Goal: Task Accomplishment & Management: Manage account settings

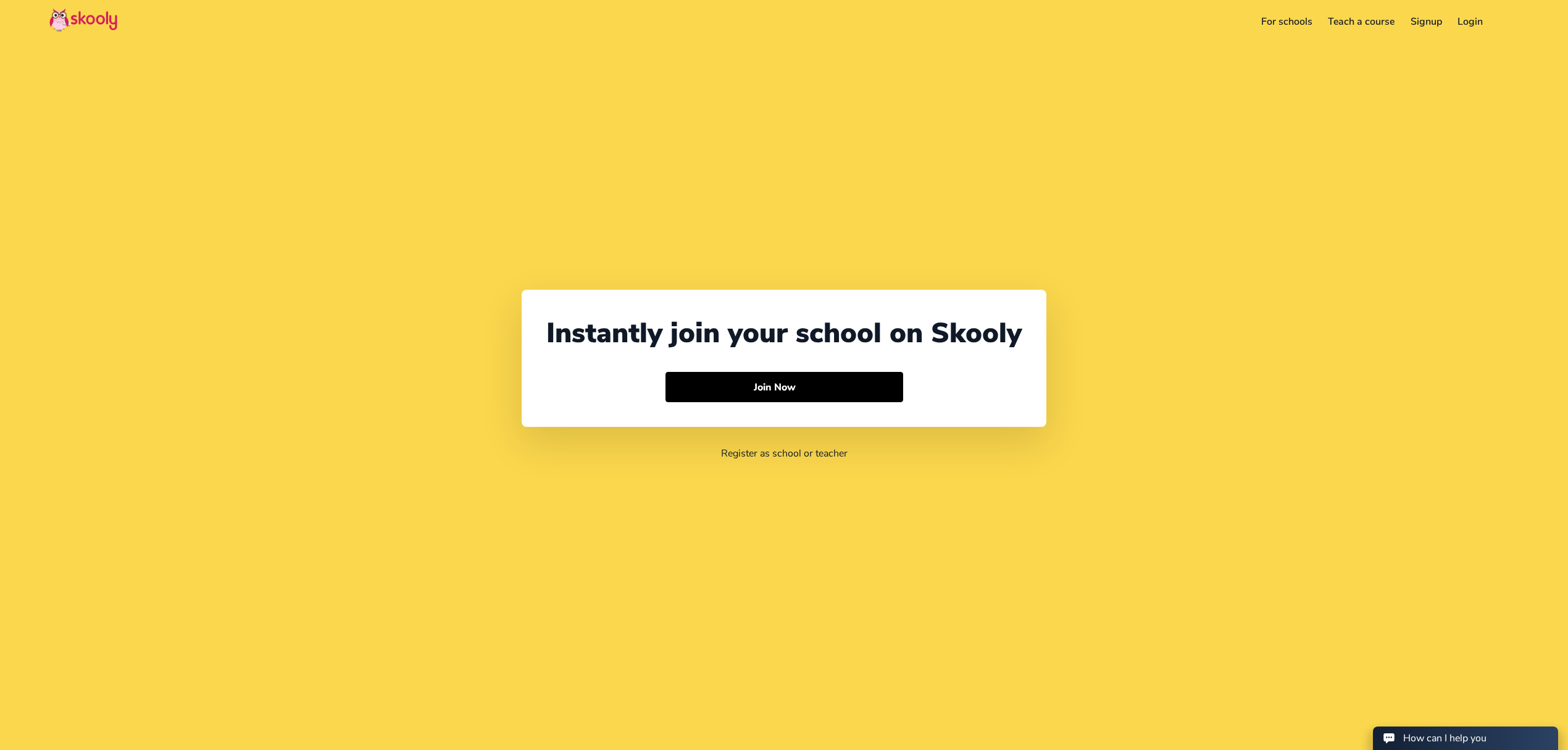
select select "971"
select select "[GEOGRAPHIC_DATA]"
select select "[GEOGRAPHIC_DATA]/[GEOGRAPHIC_DATA]"
click at [1470, 27] on link "Login" at bounding box center [1470, 22] width 41 height 20
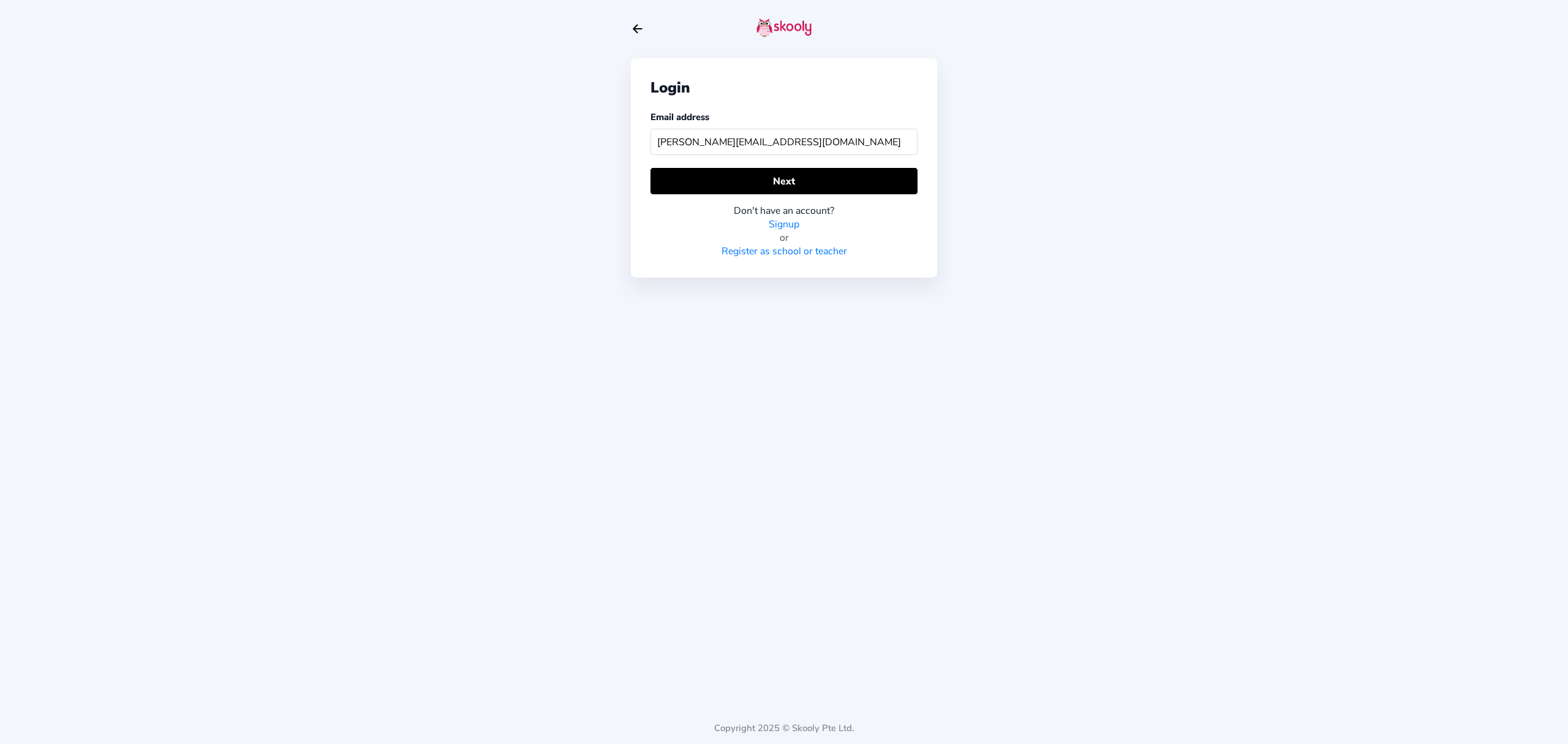
type input "[PERSON_NAME][EMAIL_ADDRESS][DOMAIN_NAME]"
click at [658, 166] on div "Login Email address [PERSON_NAME][EMAIL_ADDRESS][DOMAIN_NAME] Next Don't have a…" at bounding box center [784, 168] width 306 height 220
click at [666, 166] on div "Login Email address [PERSON_NAME][EMAIL_ADDRESS][DOMAIN_NAME] Next Don't have a…" at bounding box center [784, 168] width 306 height 220
drag, startPoint x: 650, startPoint y: 175, endPoint x: 657, endPoint y: 177, distance: 7.3
click at [651, 175] on button "Next" at bounding box center [784, 181] width 267 height 27
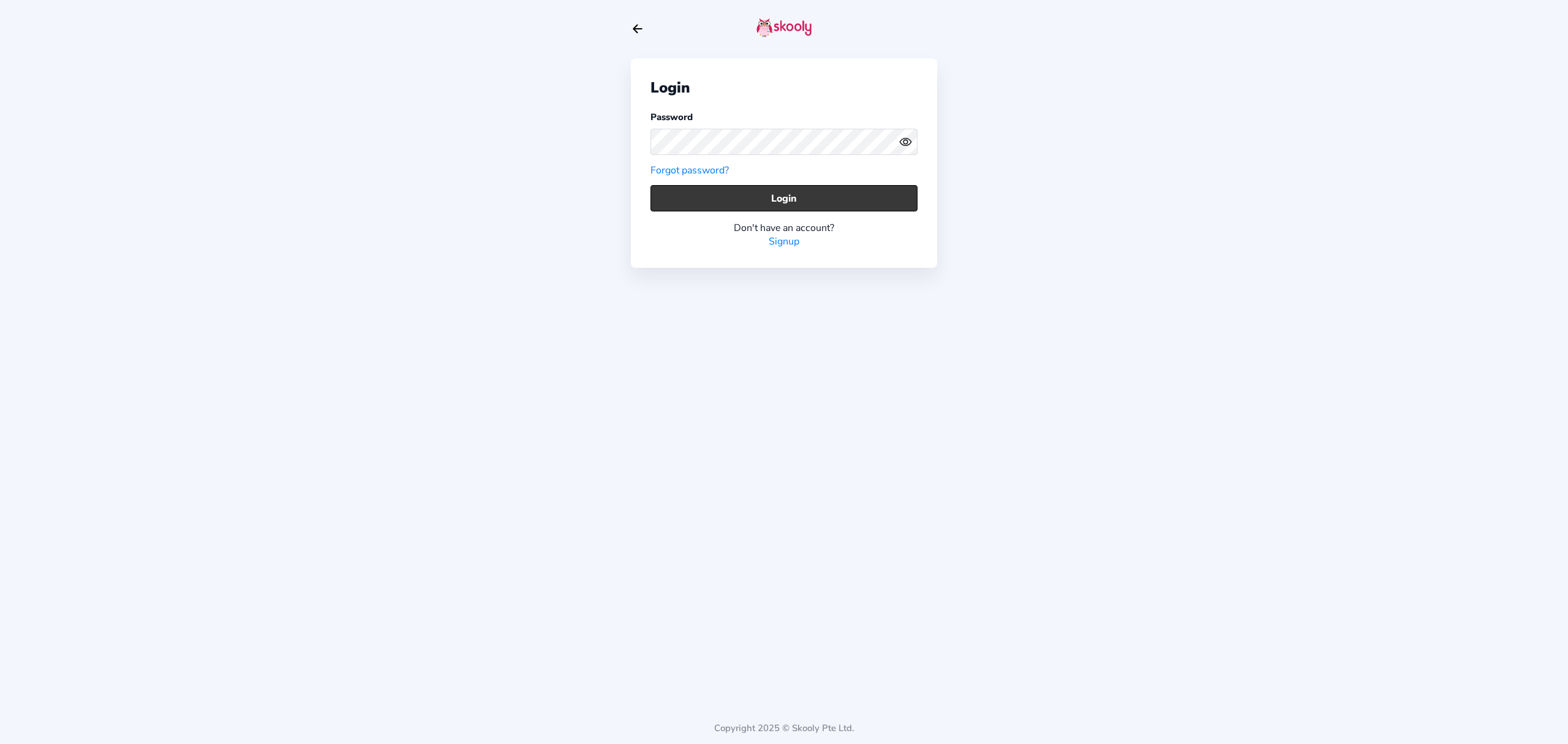
click at [758, 187] on button "Login" at bounding box center [784, 198] width 267 height 27
